Goal: Transaction & Acquisition: Book appointment/travel/reservation

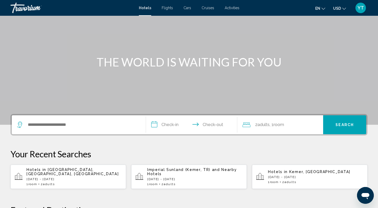
scroll to position [48, 0]
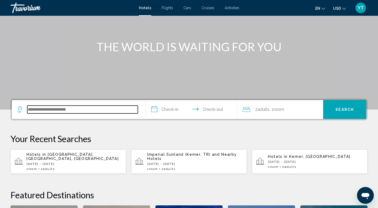
click at [81, 113] on input "Search widget" at bounding box center [82, 109] width 110 height 8
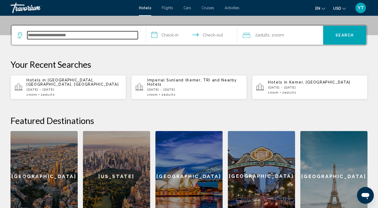
scroll to position [130, 0]
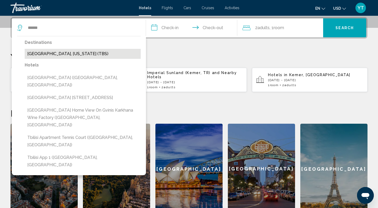
click at [79, 53] on button "[GEOGRAPHIC_DATA], [US_STATE] (TBS)" at bounding box center [83, 54] width 116 height 10
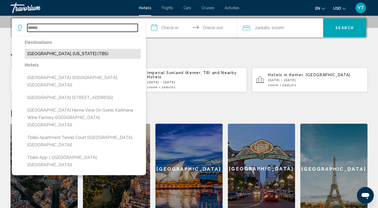
type input "**********"
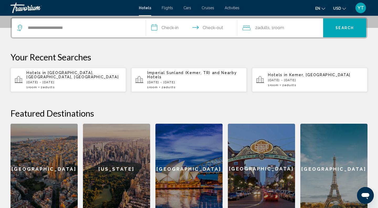
click at [169, 27] on input "**********" at bounding box center [192, 28] width 93 height 20
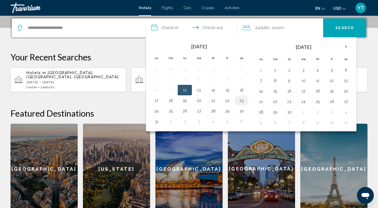
click at [242, 99] on button "23" at bounding box center [241, 100] width 8 height 7
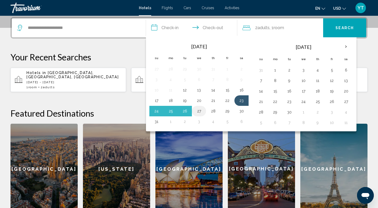
click at [199, 112] on button "27" at bounding box center [199, 110] width 8 height 7
type input "**********"
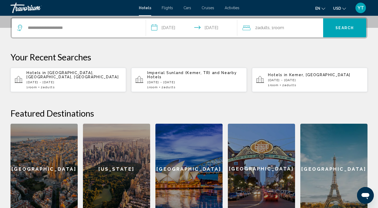
click at [341, 31] on button "Search" at bounding box center [344, 27] width 43 height 19
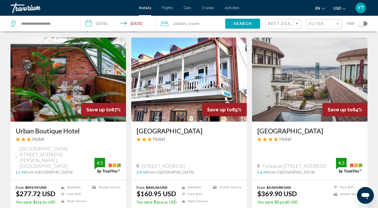
scroll to position [15, 0]
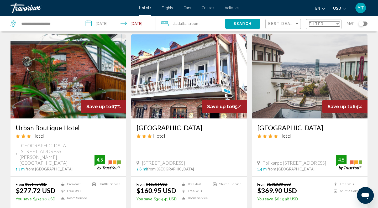
click at [326, 23] on div "Filter" at bounding box center [322, 24] width 26 height 4
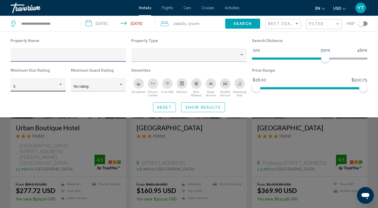
click at [24, 83] on div "3" at bounding box center [38, 86] width 50 height 11
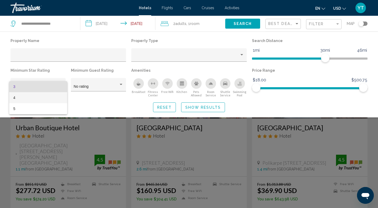
click at [22, 96] on span "4" at bounding box center [38, 97] width 50 height 11
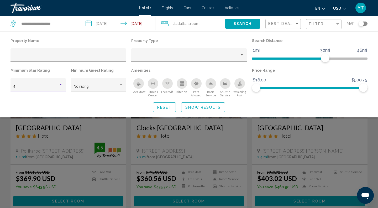
click at [98, 86] on div "No rating" at bounding box center [96, 86] width 45 height 4
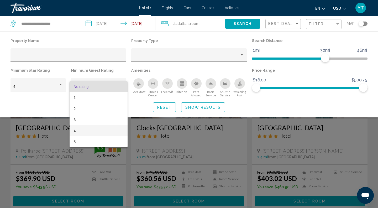
click at [92, 132] on span "4" at bounding box center [99, 130] width 50 height 11
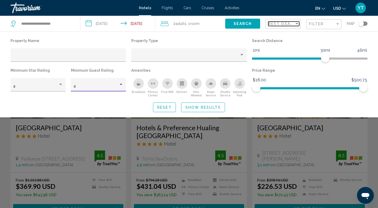
click at [277, 24] on span "Best Deals" at bounding box center [282, 24] width 28 height 4
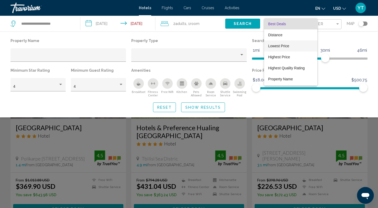
click at [276, 47] on span "Lowest Price" at bounding box center [278, 46] width 21 height 4
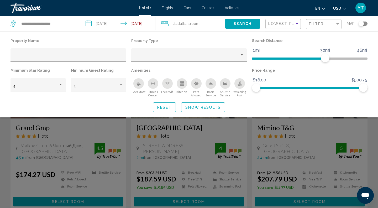
click at [207, 103] on button "Show Results" at bounding box center [203, 107] width 44 height 10
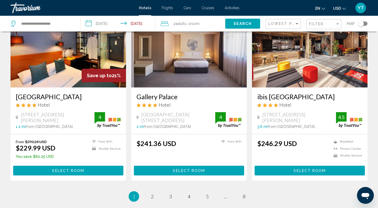
scroll to position [651, 0]
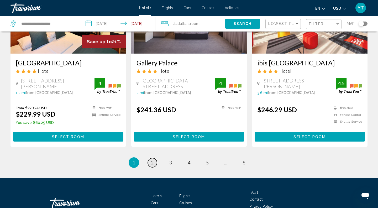
click at [154, 161] on link "page 2" at bounding box center [152, 162] width 9 height 9
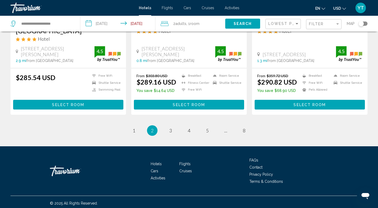
scroll to position [685, 0]
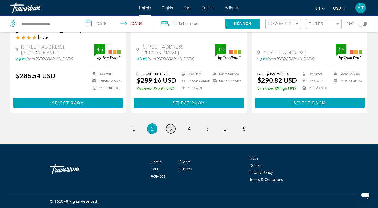
click at [172, 126] on link "page 3" at bounding box center [170, 128] width 9 height 9
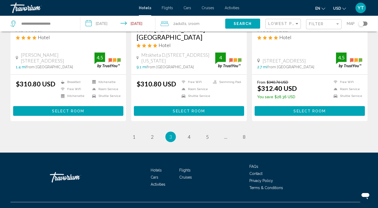
scroll to position [691, 0]
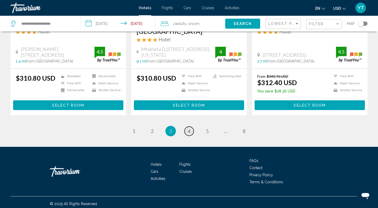
click at [190, 128] on span "4" at bounding box center [189, 131] width 3 height 6
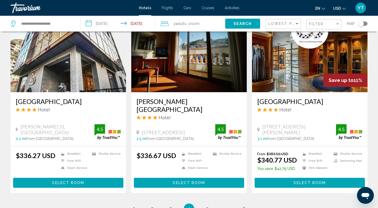
scroll to position [677, 0]
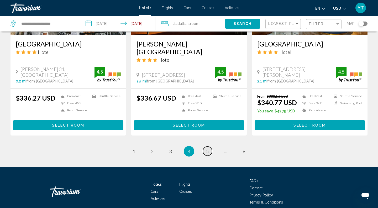
click at [207, 148] on span "5" at bounding box center [207, 151] width 3 height 6
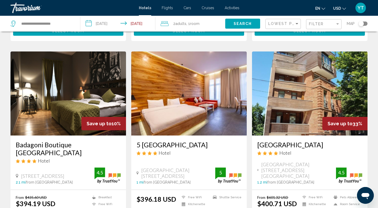
scroll to position [652, 0]
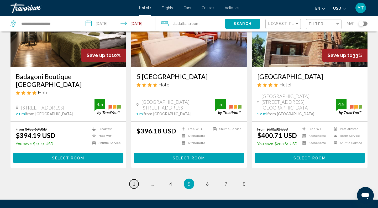
click at [132, 181] on span "1" at bounding box center [133, 184] width 3 height 6
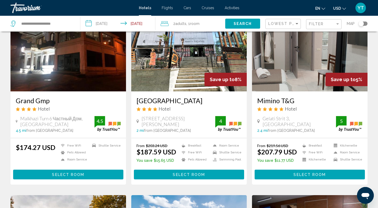
scroll to position [45, 0]
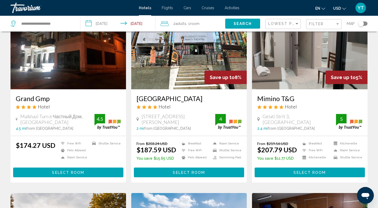
click at [294, 171] on span "Select Room" at bounding box center [309, 172] width 32 height 4
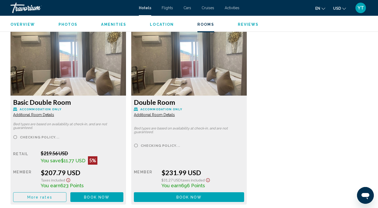
scroll to position [701, 0]
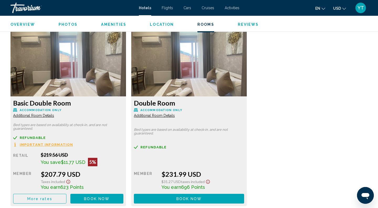
click at [44, 197] on span "More rates" at bounding box center [39, 199] width 25 height 4
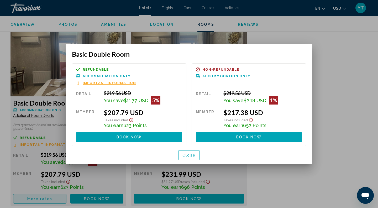
scroll to position [0, 0]
click at [188, 156] on span "Close" at bounding box center [188, 155] width 13 height 4
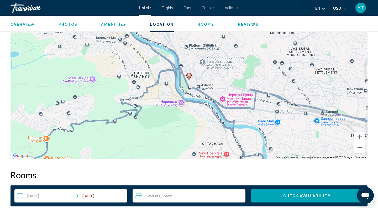
scroll to position [502, 0]
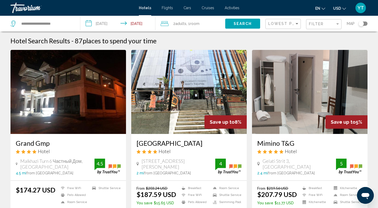
click at [365, 25] on div "Toggle map" at bounding box center [362, 24] width 9 height 4
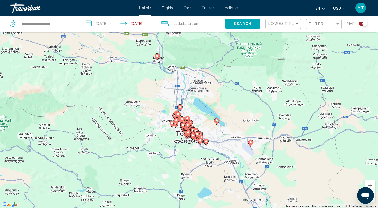
drag, startPoint x: 212, startPoint y: 137, endPoint x: 216, endPoint y: 118, distance: 19.5
click at [216, 119] on image "Main content" at bounding box center [216, 120] width 3 height 3
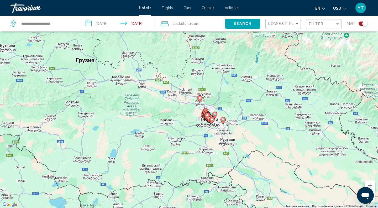
click at [361, 24] on div "Toggle map" at bounding box center [362, 24] width 9 height 4
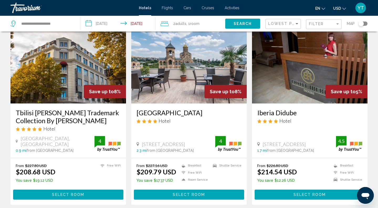
scroll to position [226, 0]
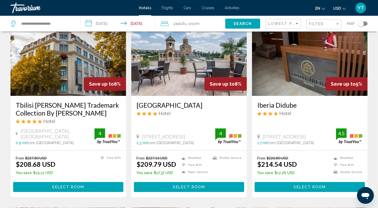
click at [84, 186] on button "Select Room" at bounding box center [68, 187] width 110 height 10
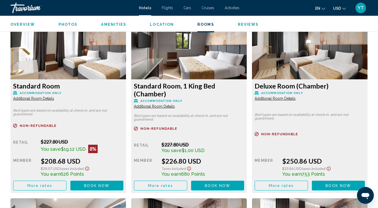
scroll to position [751, 0]
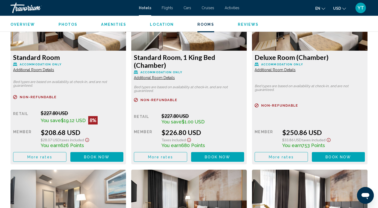
click at [37, 155] on span "More rates" at bounding box center [39, 157] width 25 height 4
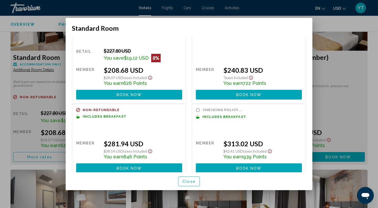
scroll to position [25, 0]
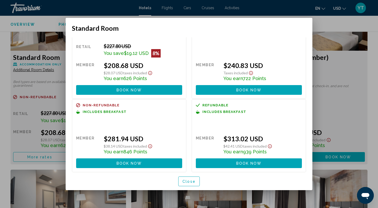
click at [194, 181] on span "Close" at bounding box center [188, 181] width 13 height 4
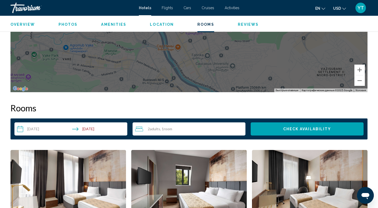
scroll to position [554, 0]
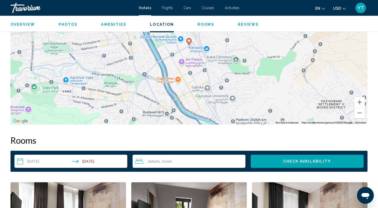
click at [151, 159] on span "Adults" at bounding box center [155, 161] width 10 height 4
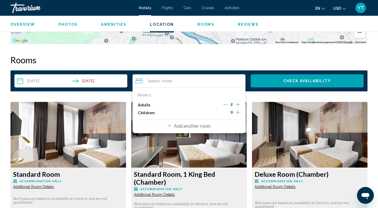
scroll to position [656, 0]
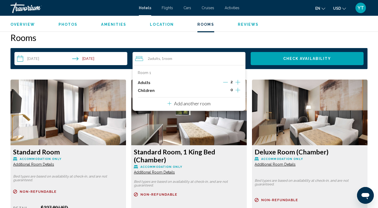
click at [187, 102] on p "Add another room" at bounding box center [192, 103] width 36 height 6
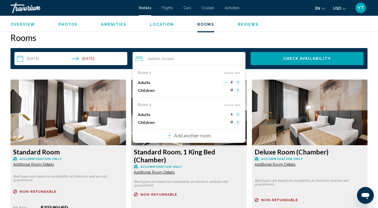
click at [237, 84] on icon "Increment adults" at bounding box center [237, 82] width 5 height 5
click at [288, 58] on span "Check Availability" at bounding box center [307, 59] width 48 height 4
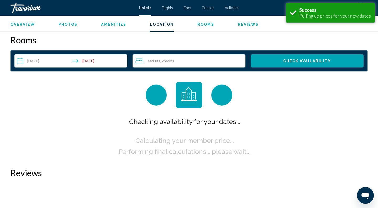
scroll to position [657, 0]
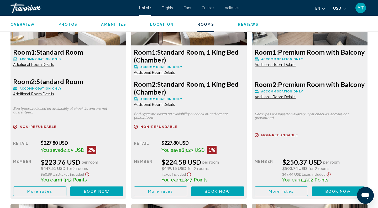
scroll to position [756, 0]
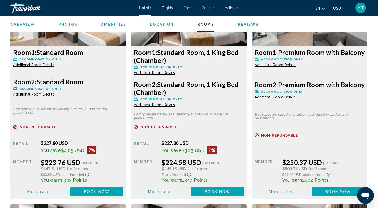
click at [52, 189] on span "More rates" at bounding box center [39, 191] width 25 height 4
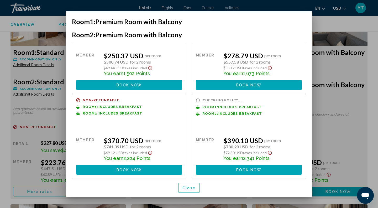
scroll to position [41, 0]
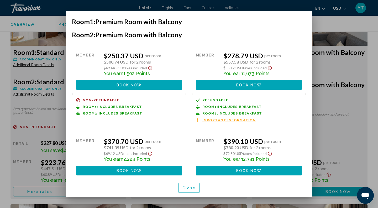
click at [353, 144] on div at bounding box center [189, 104] width 378 height 208
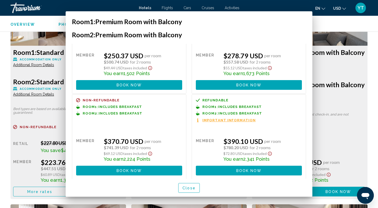
scroll to position [756, 0]
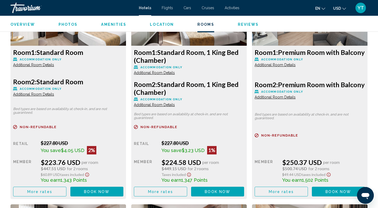
click at [32, 194] on button "More rates" at bounding box center [39, 192] width 53 height 10
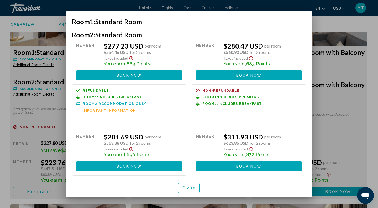
scroll to position [156, 0]
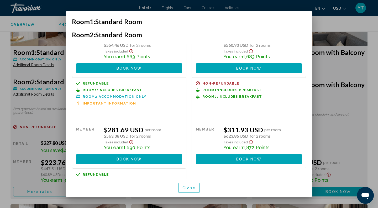
click at [344, 129] on div at bounding box center [189, 104] width 378 height 208
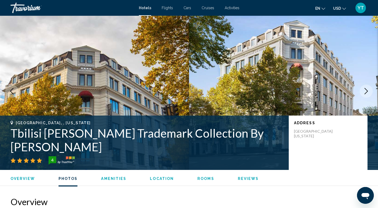
scroll to position [0, 0]
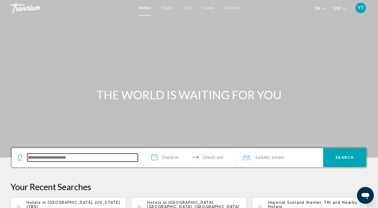
click at [89, 157] on input "Search widget" at bounding box center [82, 157] width 110 height 8
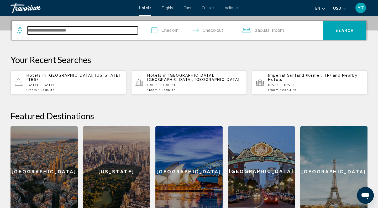
scroll to position [130, 0]
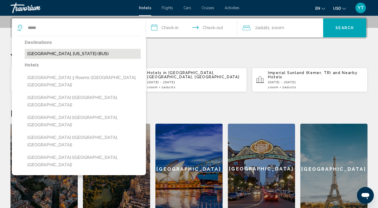
click at [57, 57] on button "Batumi, Georgia (BUS)" at bounding box center [83, 54] width 116 height 10
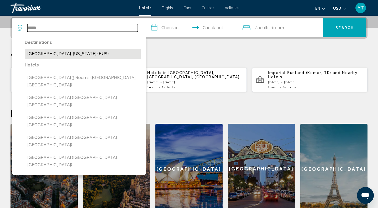
type input "**********"
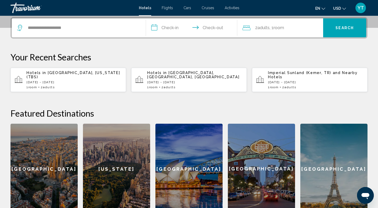
click at [168, 28] on input "**********" at bounding box center [192, 28] width 93 height 20
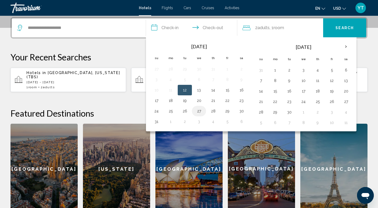
click at [199, 109] on button "27" at bounding box center [199, 110] width 8 height 7
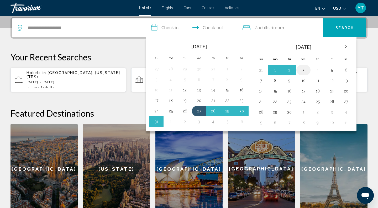
click at [302, 69] on button "3" at bounding box center [303, 69] width 8 height 7
type input "**********"
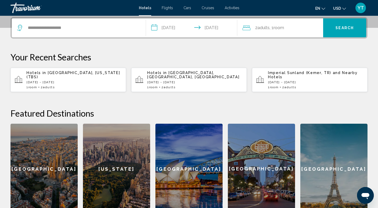
click at [338, 27] on span "Search" at bounding box center [344, 28] width 18 height 4
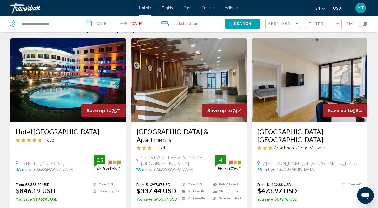
scroll to position [15, 0]
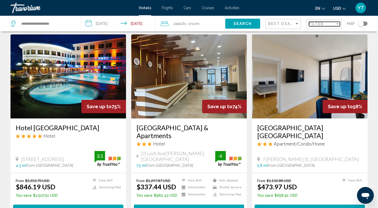
click at [323, 23] on span "Filter" at bounding box center [316, 24] width 15 height 4
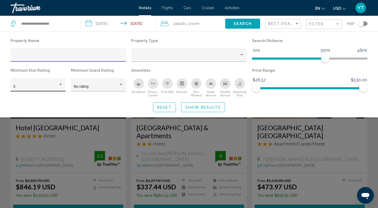
click at [56, 83] on div "3" at bounding box center [38, 86] width 50 height 11
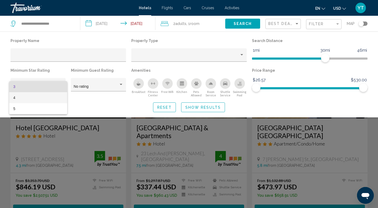
click at [16, 96] on span "4" at bounding box center [38, 97] width 50 height 11
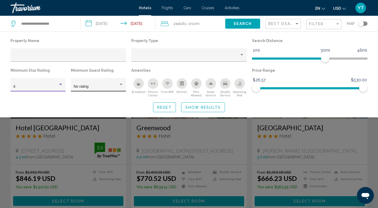
click at [102, 85] on div "No rating" at bounding box center [96, 86] width 45 height 4
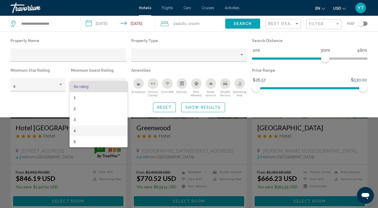
click at [81, 129] on span "4" at bounding box center [99, 130] width 50 height 11
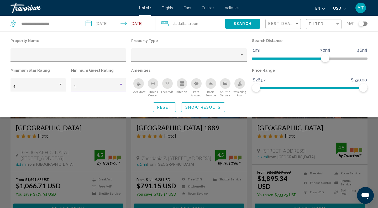
click at [208, 106] on span "Show Results" at bounding box center [202, 107] width 35 height 4
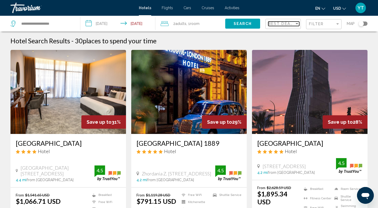
click at [286, 24] on span "Best Deals" at bounding box center [282, 24] width 28 height 4
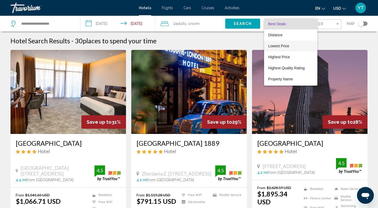
click at [278, 45] on span "Lowest Price" at bounding box center [278, 46] width 21 height 4
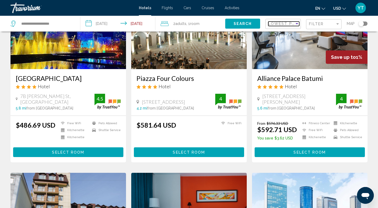
scroll to position [72, 0]
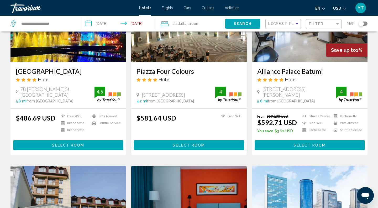
click at [80, 145] on span "Select Room" at bounding box center [68, 145] width 32 height 4
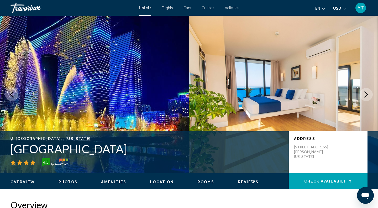
click at [69, 151] on h1 "Orbi City Hotel Sea View" at bounding box center [146, 149] width 273 height 14
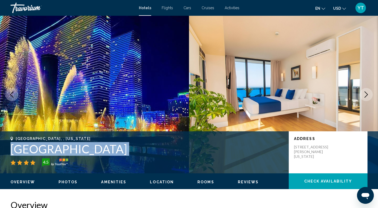
copy div "Orbi City Hotel Sea View"
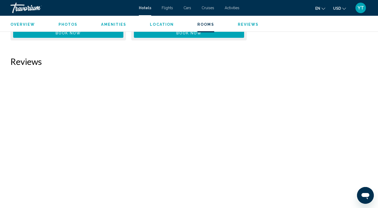
scroll to position [843, 0]
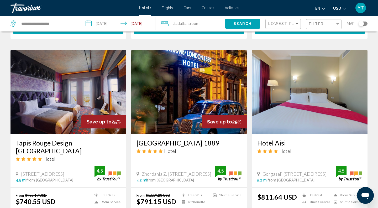
scroll to position [686, 0]
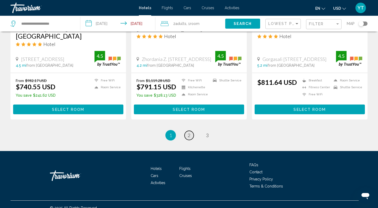
click at [186, 131] on link "page 2" at bounding box center [188, 135] width 9 height 9
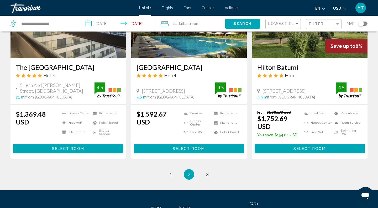
scroll to position [666, 0]
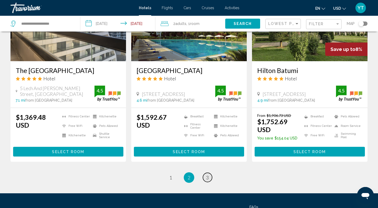
click at [205, 173] on link "page 3" at bounding box center [207, 177] width 9 height 9
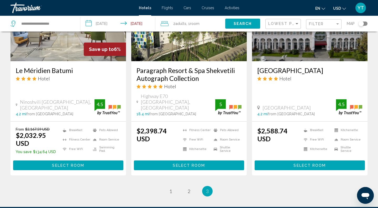
scroll to position [277, 0]
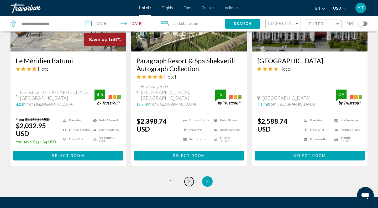
click at [187, 177] on link "page 2" at bounding box center [188, 181] width 9 height 9
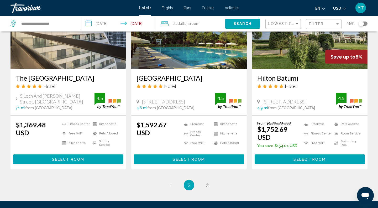
scroll to position [661, 0]
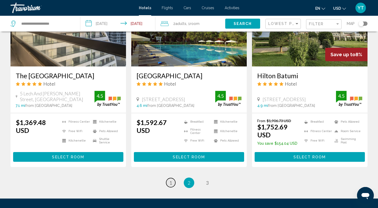
click at [171, 180] on span "1" at bounding box center [170, 183] width 3 height 6
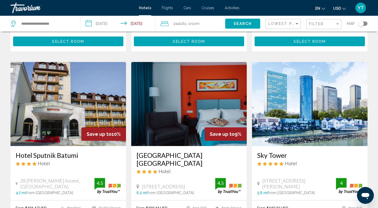
scroll to position [225, 0]
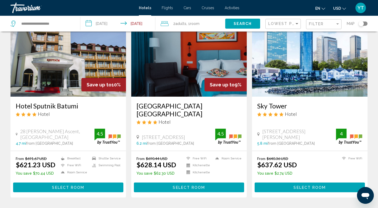
click at [88, 182] on button "Select Room" at bounding box center [68, 187] width 110 height 10
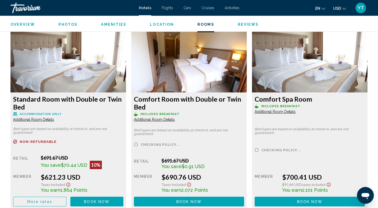
scroll to position [716, 0]
